Goal: Task Accomplishment & Management: Use online tool/utility

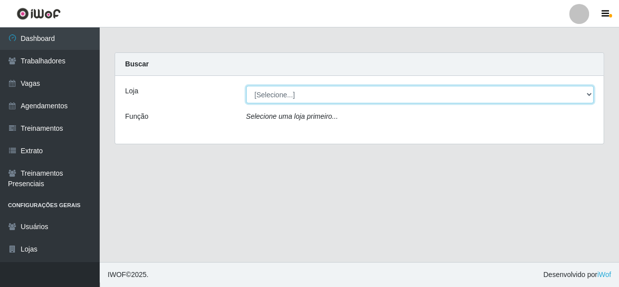
click at [354, 99] on select "[Selecione...] Rede Compras - CD Logistica" at bounding box center [420, 94] width 348 height 17
select select "429"
click at [246, 86] on select "[Selecione...] Rede Compras - CD Logistica" at bounding box center [420, 94] width 348 height 17
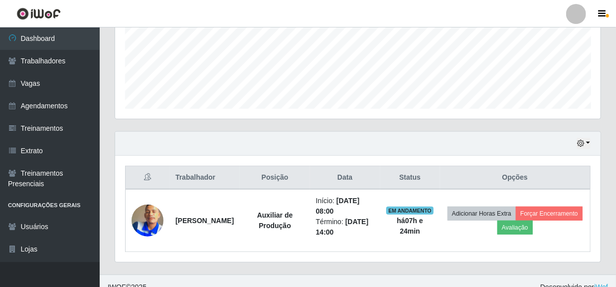
scroll to position [259, 0]
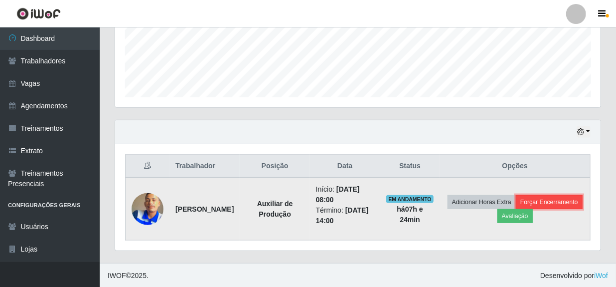
click at [516, 209] on button "Forçar Encerramento" at bounding box center [549, 202] width 67 height 14
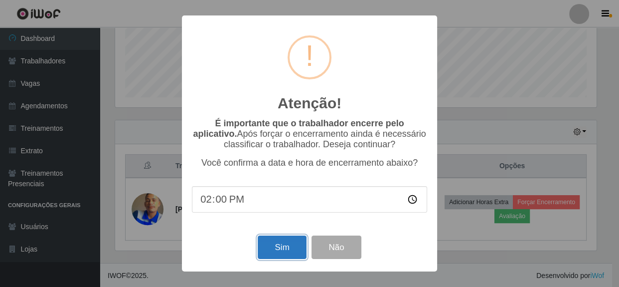
click at [277, 253] on button "Sim" at bounding box center [282, 246] width 48 height 23
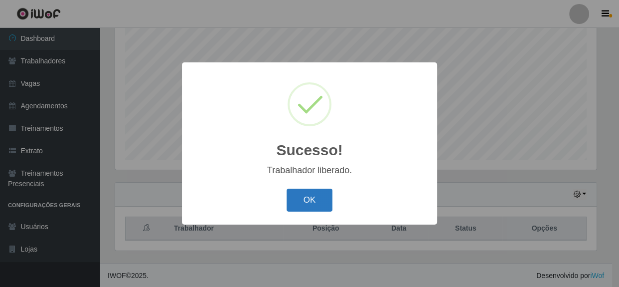
click at [303, 203] on button "OK" at bounding box center [310, 199] width 46 height 23
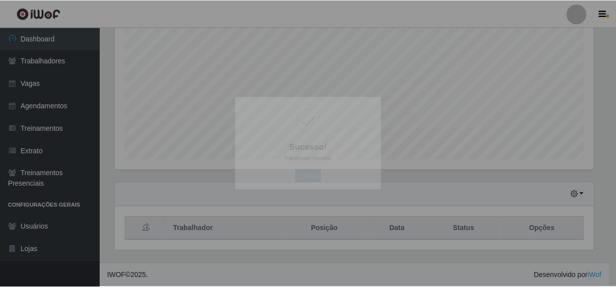
scroll to position [207, 485]
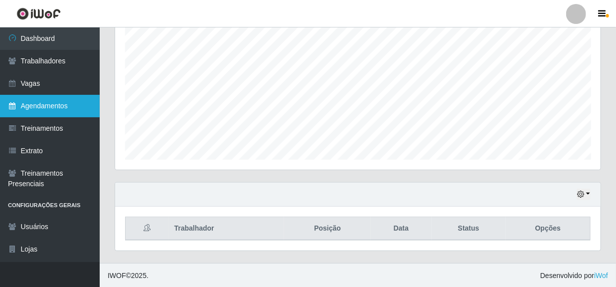
click at [49, 104] on link "Agendamentos" at bounding box center [50, 106] width 100 height 22
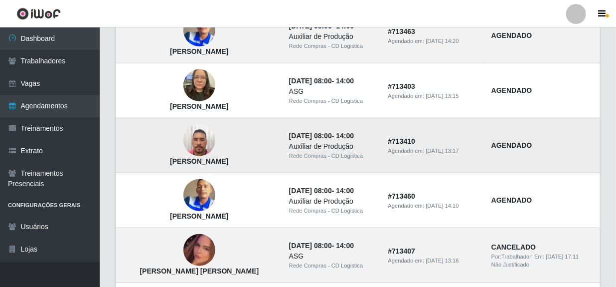
scroll to position [317, 0]
